Goal: Information Seeking & Learning: Find specific fact

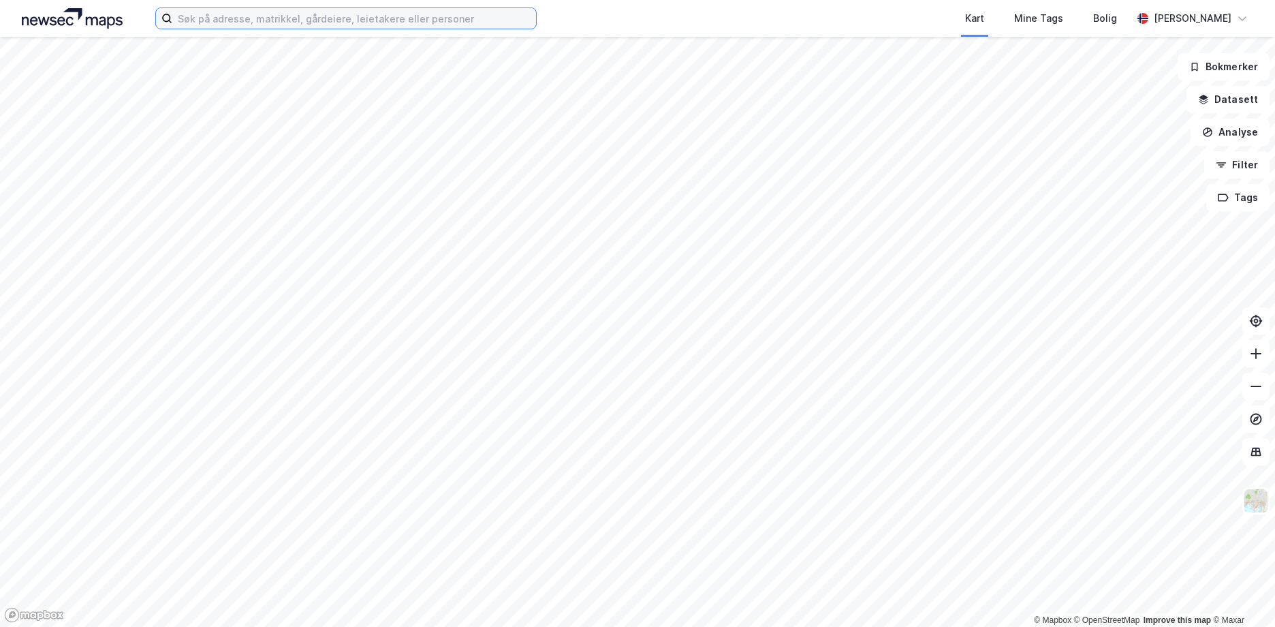
click at [204, 21] on input at bounding box center [354, 18] width 364 height 20
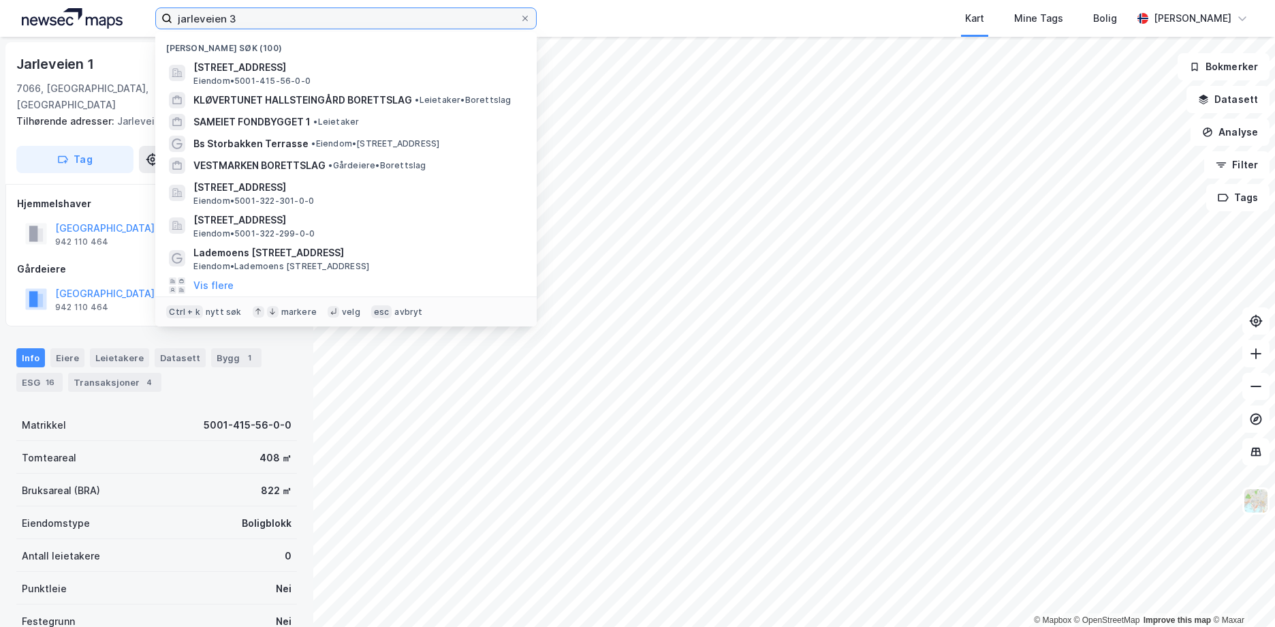
click at [243, 18] on input "jarleveien 3" at bounding box center [345, 18] width 347 height 20
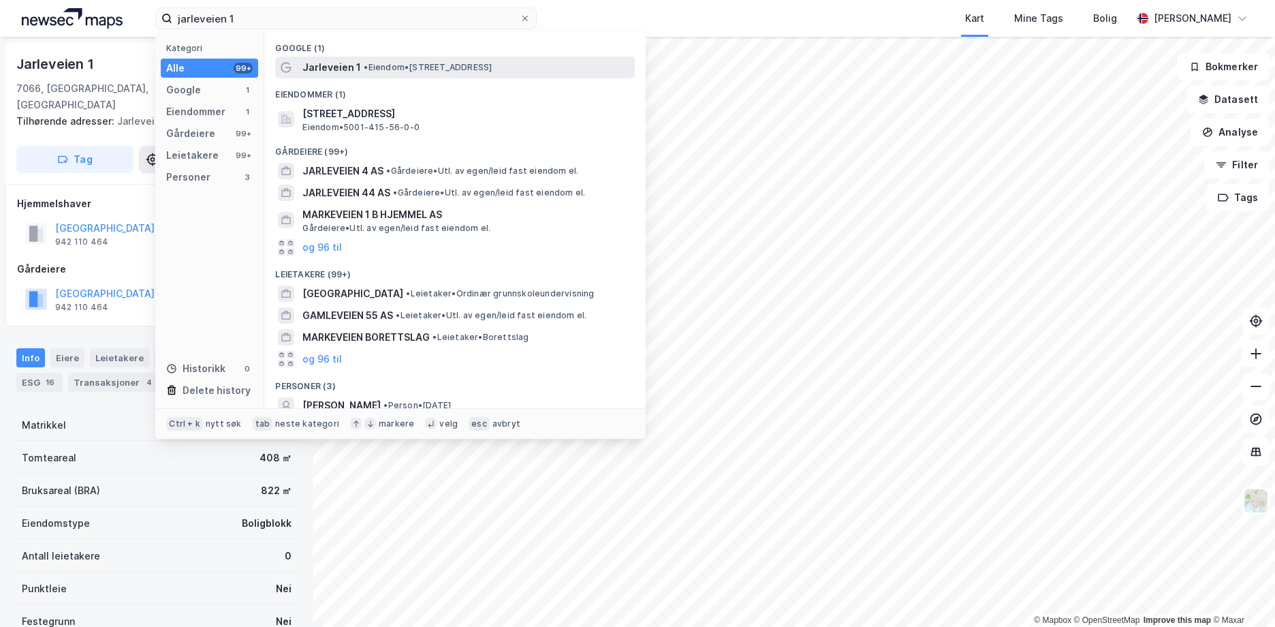
click at [334, 67] on span "Jarleveien 1" at bounding box center [331, 67] width 59 height 16
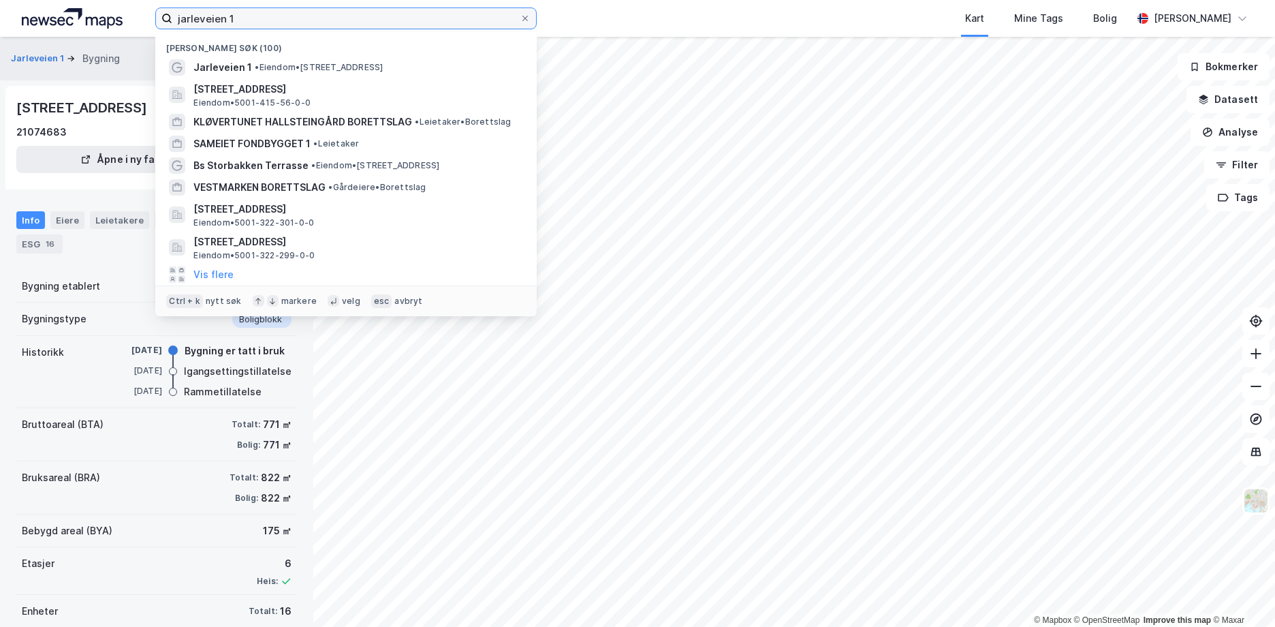
drag, startPoint x: 247, startPoint y: 17, endPoint x: 124, endPoint y: 17, distance: 123.3
click at [124, 17] on div "jarleveien 1 Nylige søk (100) Jarleveien 1 • Eiendom • [STREET_ADDRESS] Eiendom…" at bounding box center [637, 18] width 1275 height 37
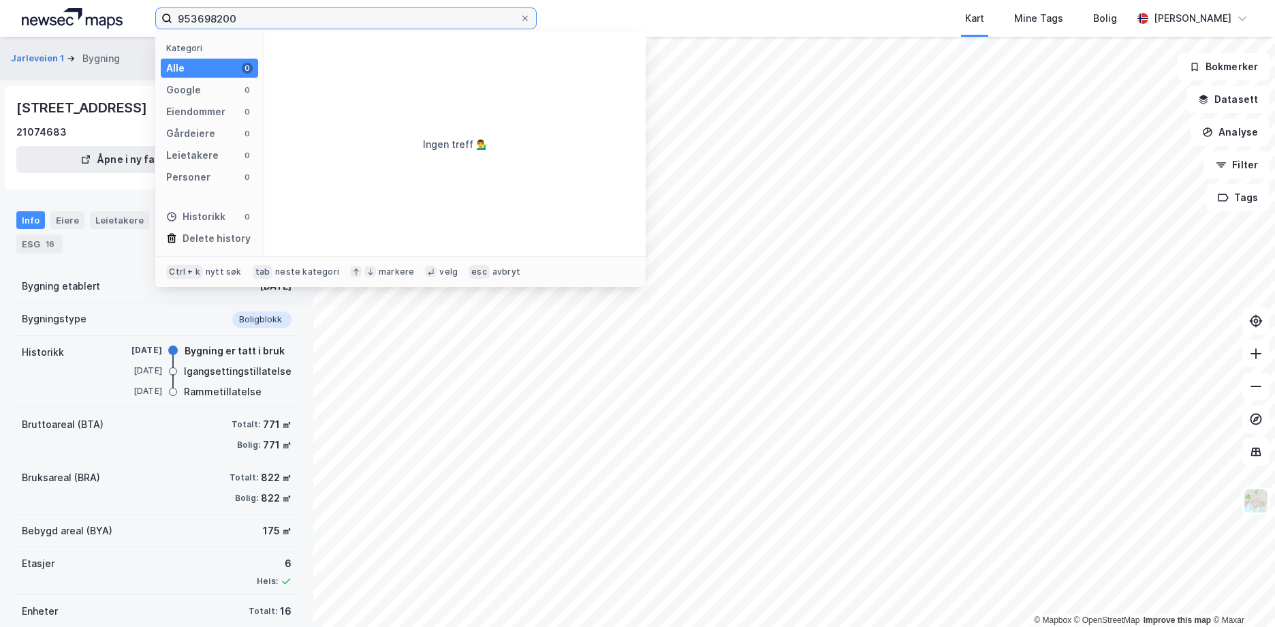
type input "953698200"
